Goal: Navigation & Orientation: Find specific page/section

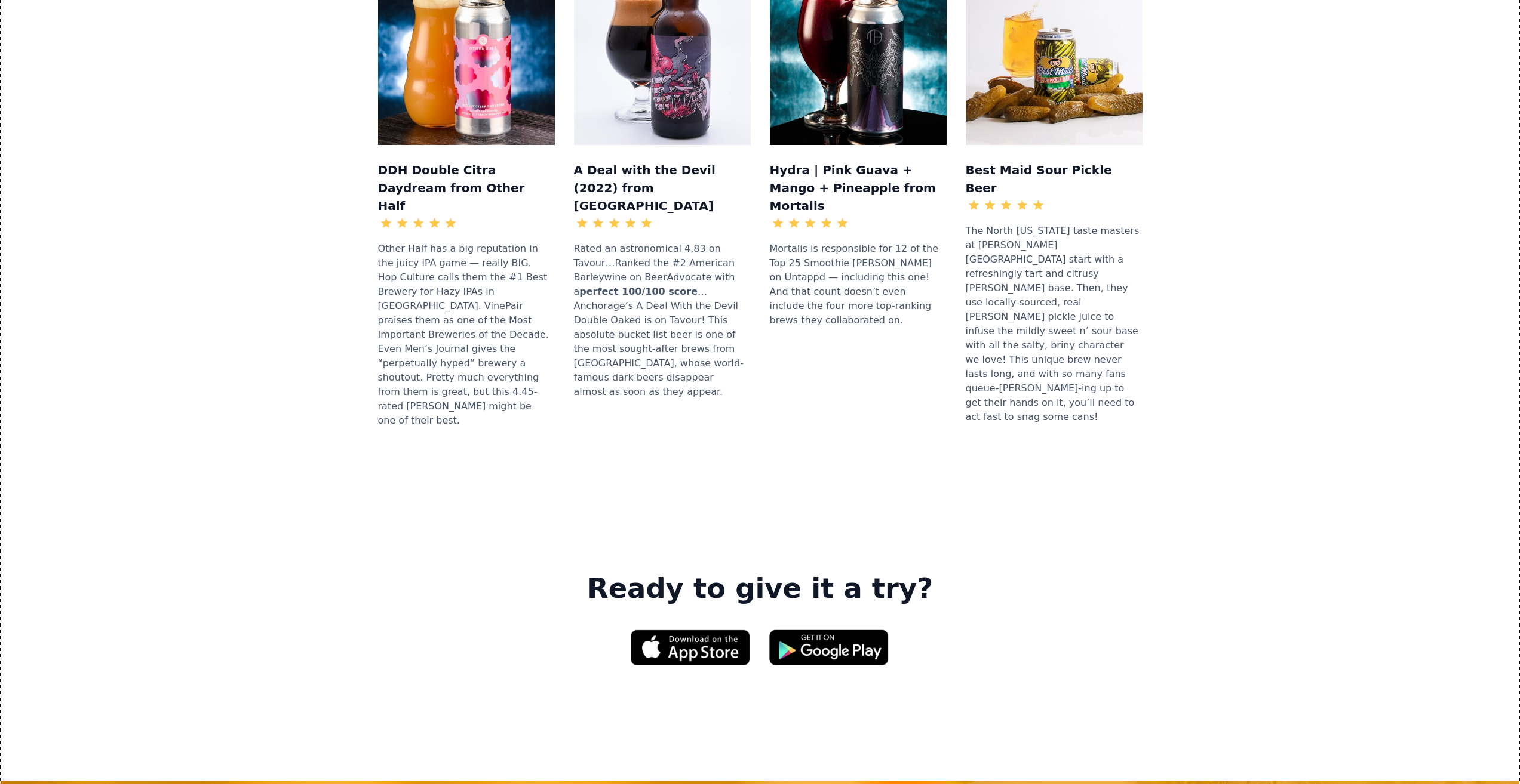
scroll to position [1373, 0]
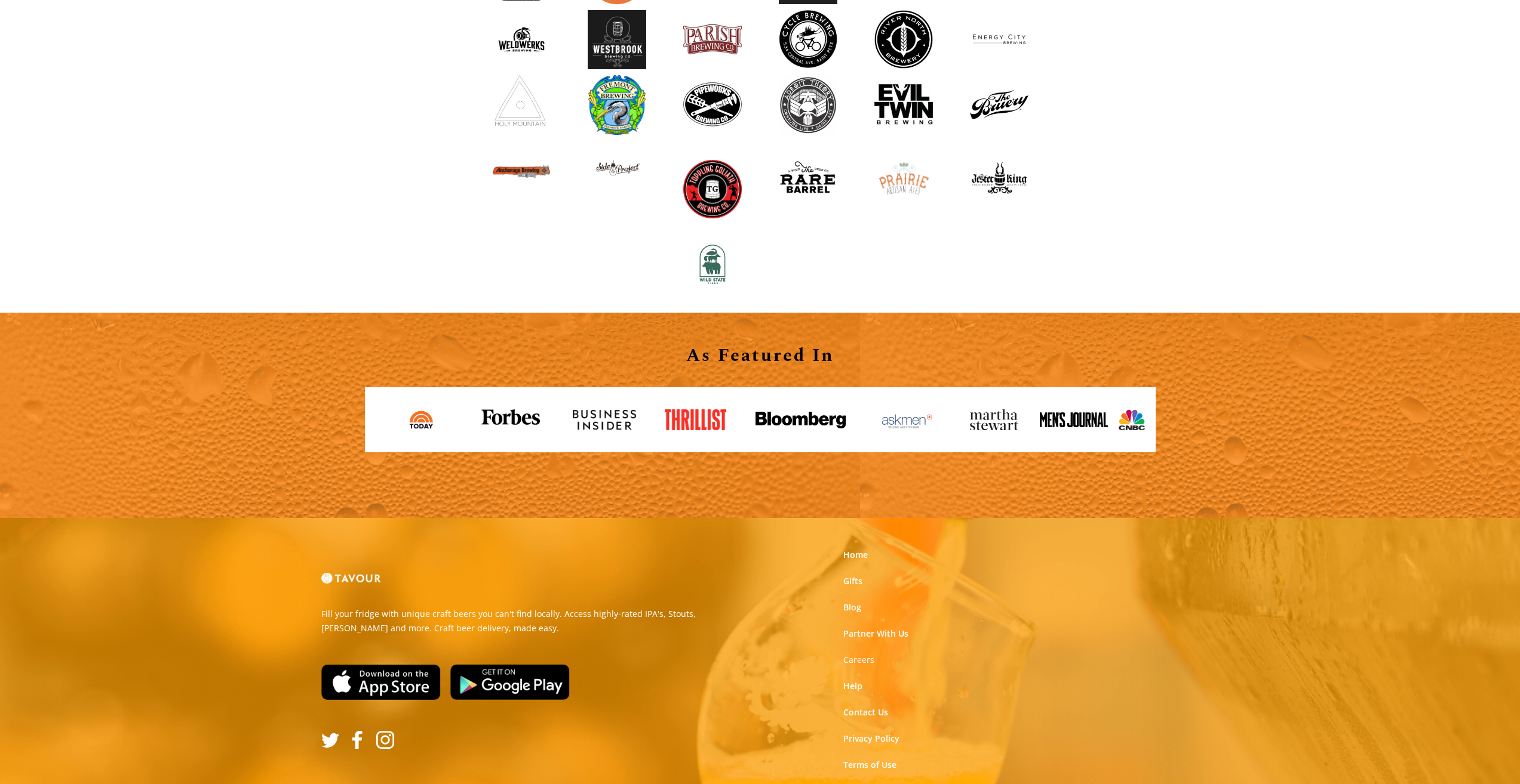
scroll to position [1253, 0]
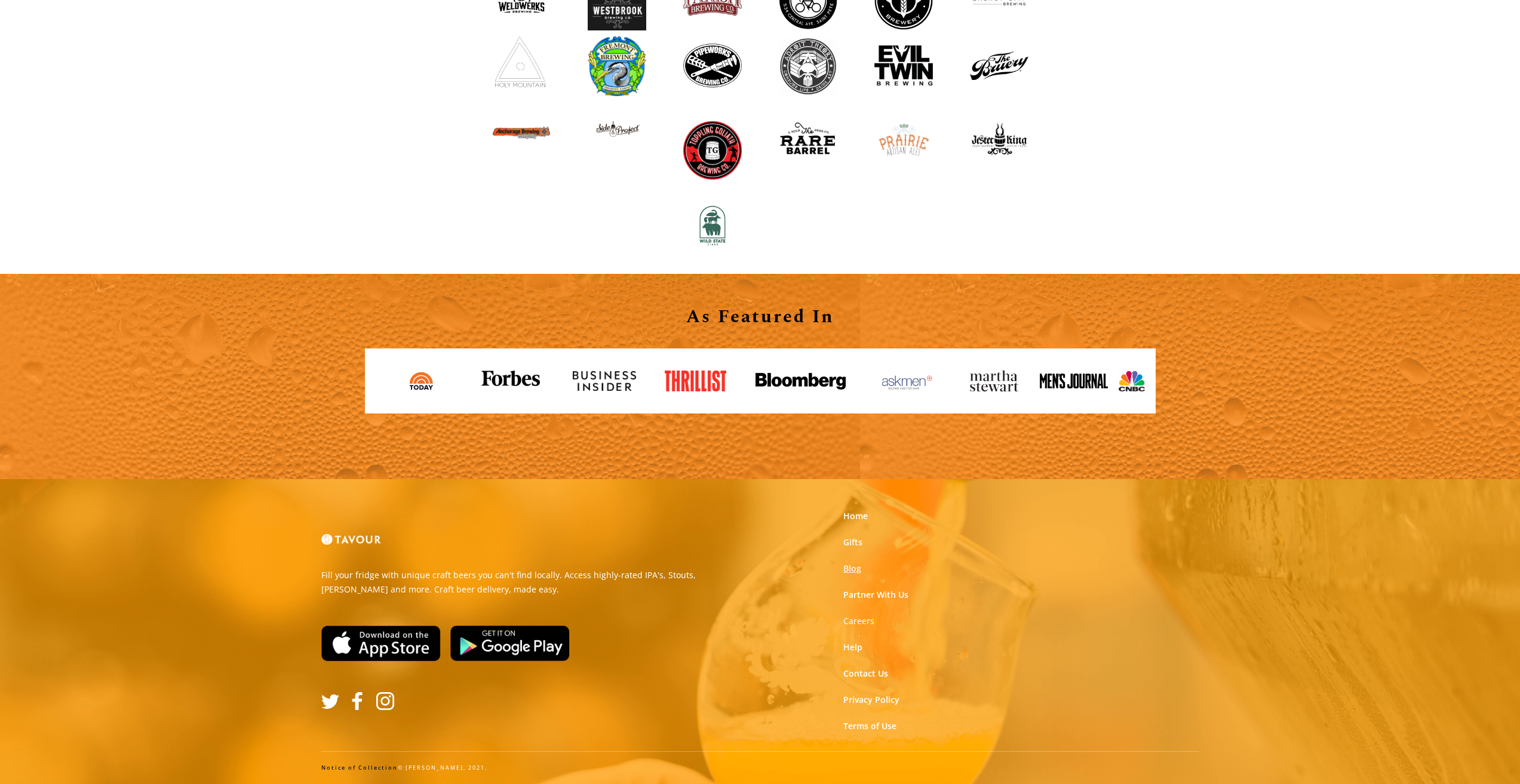
click at [857, 570] on link "Blog" at bounding box center [852, 569] width 18 height 12
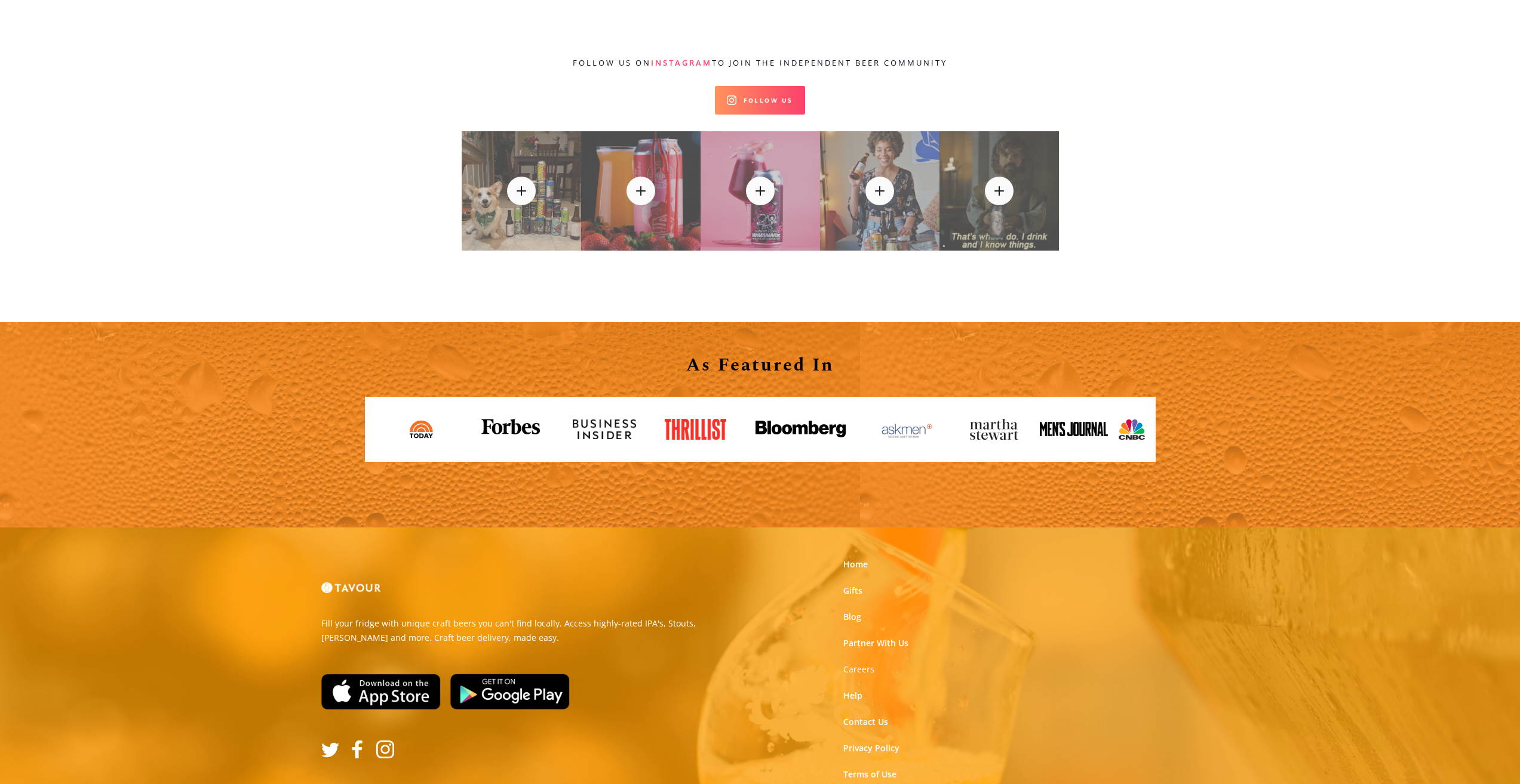
scroll to position [12858, 0]
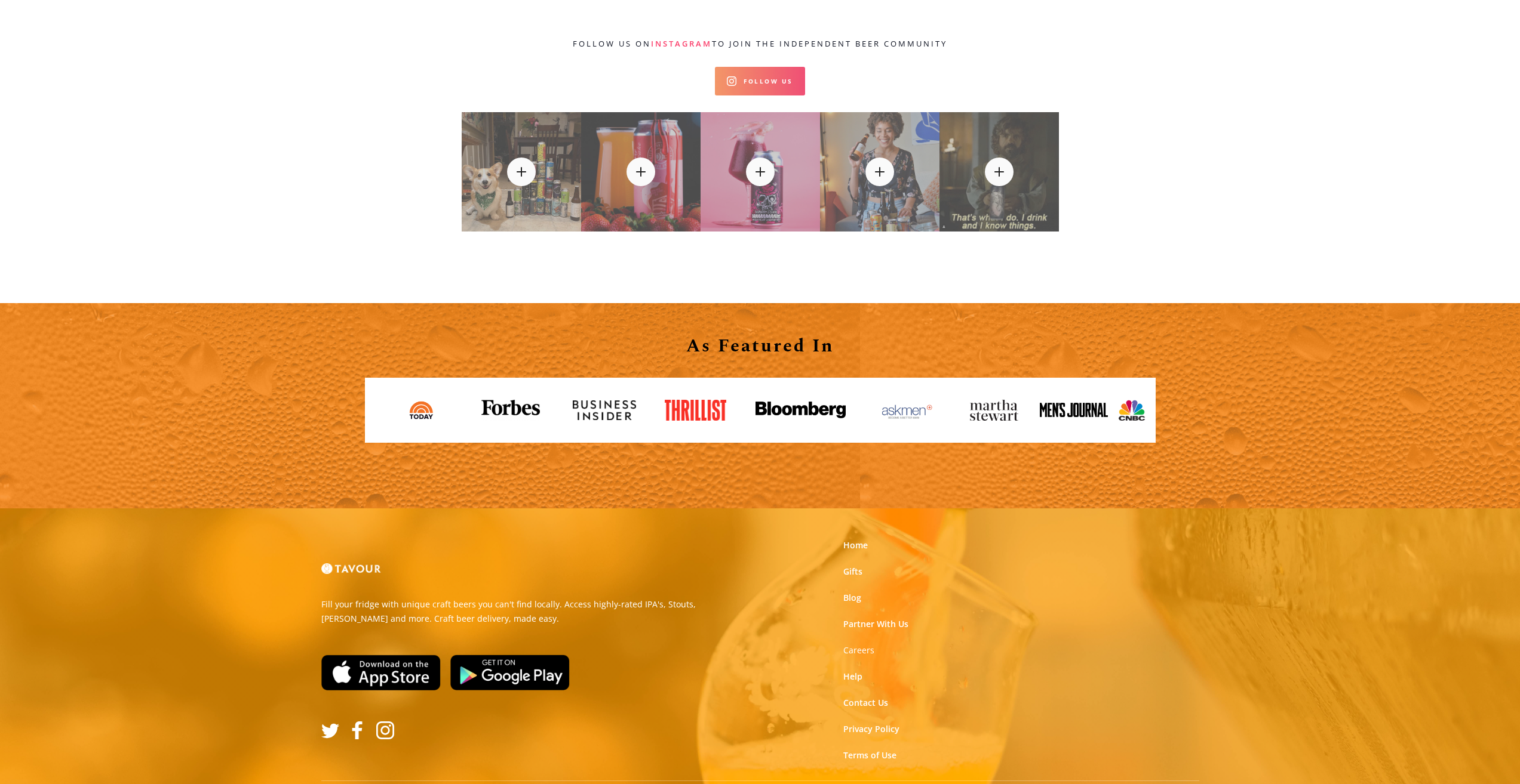
click at [750, 67] on link "Follow Us" at bounding box center [760, 81] width 90 height 28
